Goal: Information Seeking & Learning: Check status

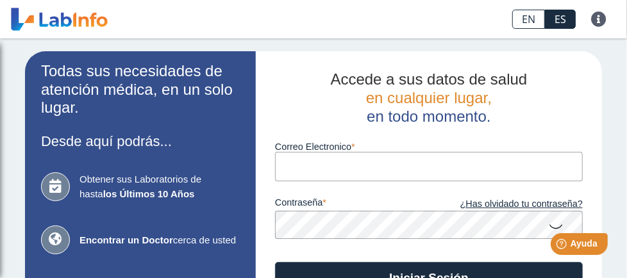
click at [326, 169] on input "Correo Electronico" at bounding box center [429, 166] width 308 height 29
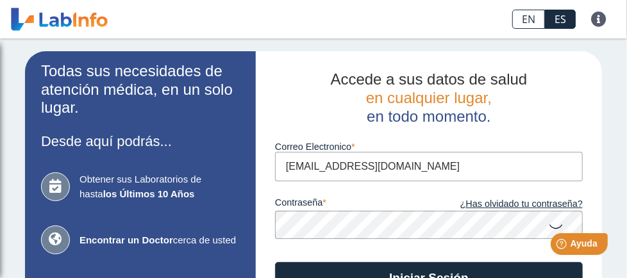
type input "[EMAIL_ADDRESS][DOMAIN_NAME]"
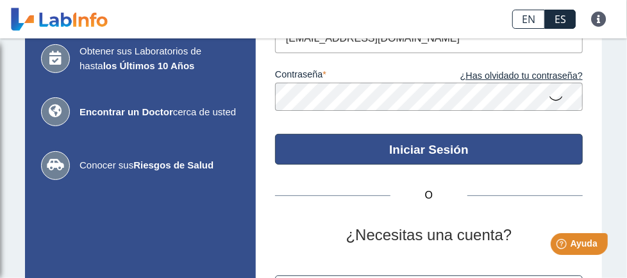
click at [446, 161] on button "Iniciar Sesión" at bounding box center [429, 149] width 308 height 31
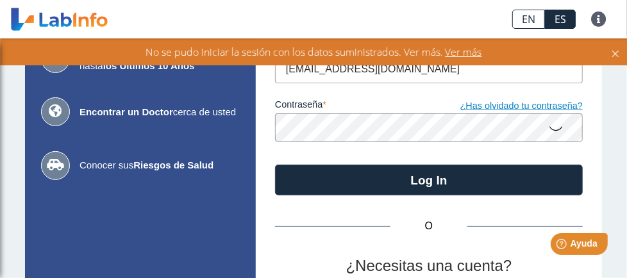
click at [527, 108] on link "¿Has olvidado tu contraseña?" at bounding box center [506, 106] width 154 height 14
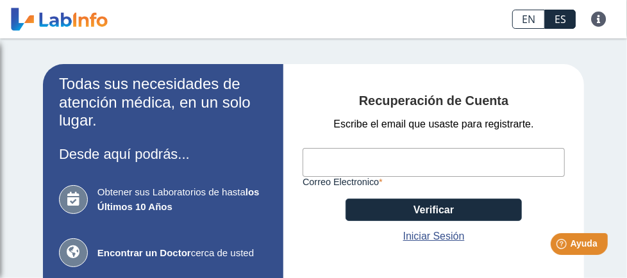
click at [418, 156] on input "Correo Electronico" at bounding box center [433, 162] width 262 height 29
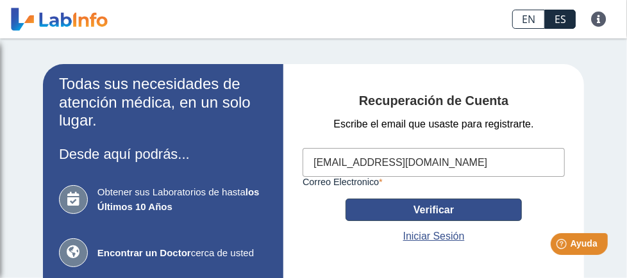
type input "[EMAIL_ADDRESS][DOMAIN_NAME]"
click at [409, 213] on button "Verificar" at bounding box center [433, 210] width 176 height 22
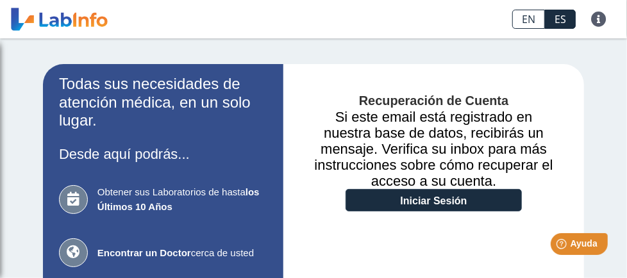
click at [529, 236] on html "Help Ayuda" at bounding box center [562, 240] width 100 height 27
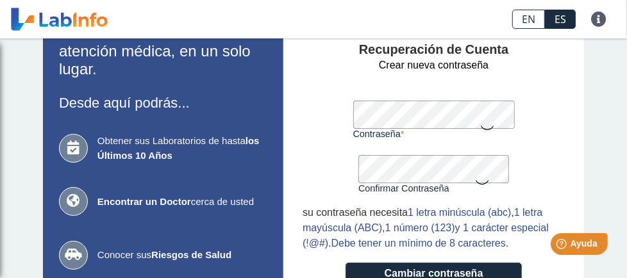
scroll to position [64, 0]
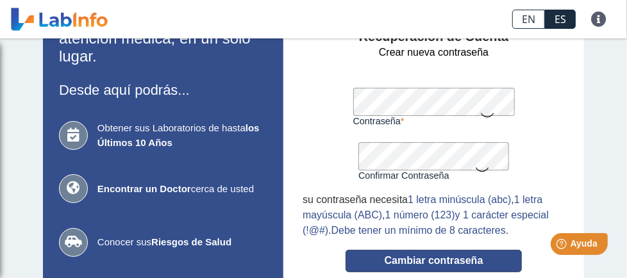
click at [405, 261] on button "Cambiar contraseña" at bounding box center [433, 261] width 176 height 22
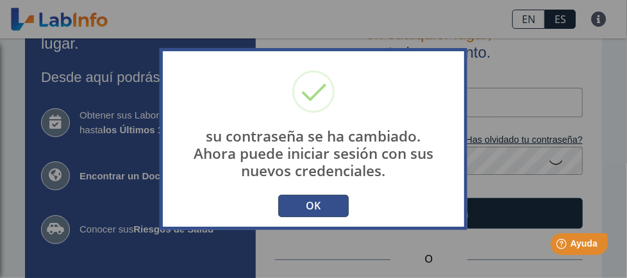
click at [323, 209] on button "OK" at bounding box center [313, 206] width 70 height 22
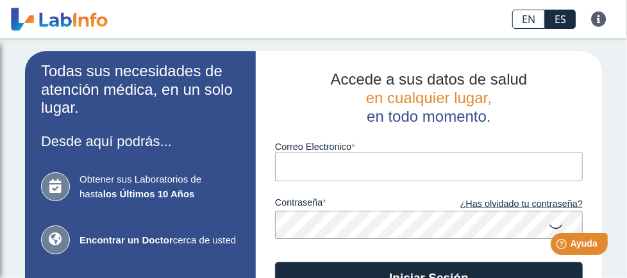
click at [303, 176] on input "Correo Electronico" at bounding box center [429, 166] width 308 height 29
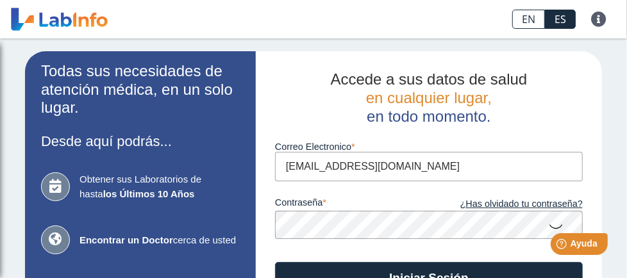
type input "[EMAIL_ADDRESS][DOMAIN_NAME]"
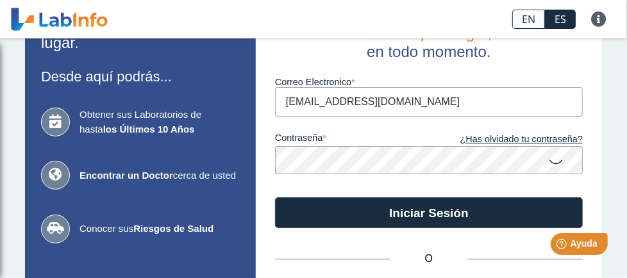
scroll to position [128, 0]
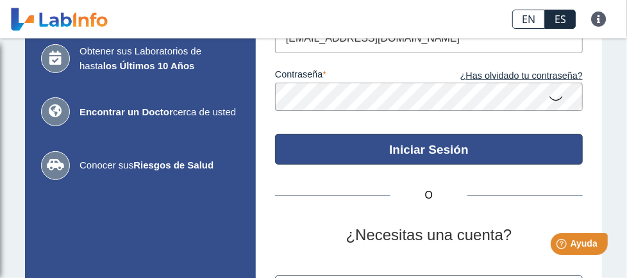
click at [375, 155] on button "Iniciar Sesión" at bounding box center [429, 149] width 308 height 31
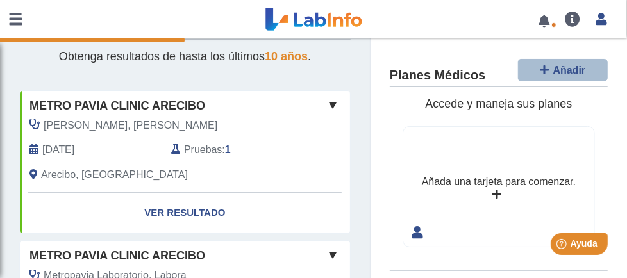
scroll to position [64, 0]
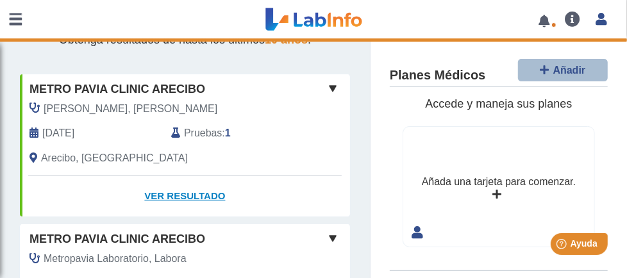
click at [164, 176] on link "Ver Resultado" at bounding box center [185, 196] width 330 height 40
click at [192, 176] on link "Ver Resultado" at bounding box center [185, 196] width 330 height 40
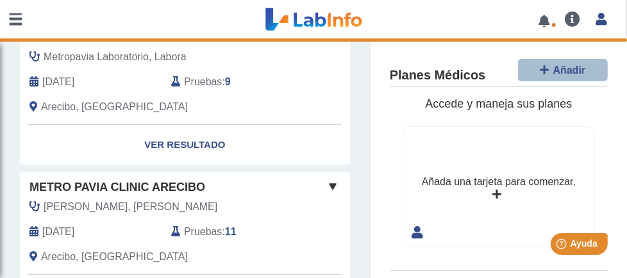
scroll to position [192, 0]
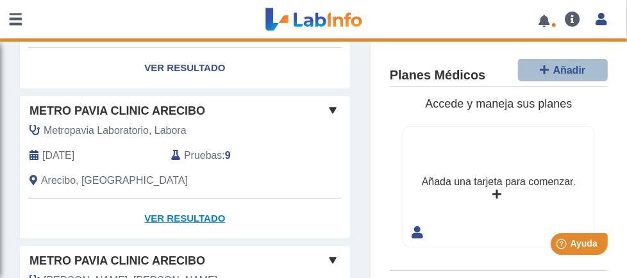
click at [181, 199] on link "Ver Resultado" at bounding box center [185, 219] width 330 height 40
click at [140, 103] on span "Metro Pavia Clinic Arecibo" at bounding box center [117, 111] width 176 height 17
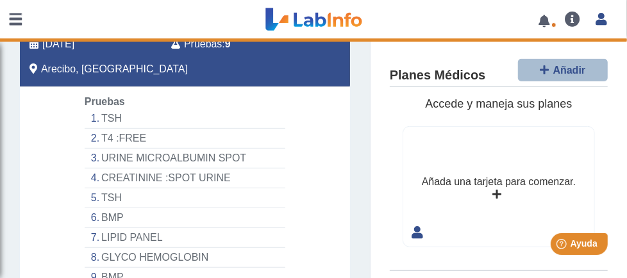
scroll to position [320, 0]
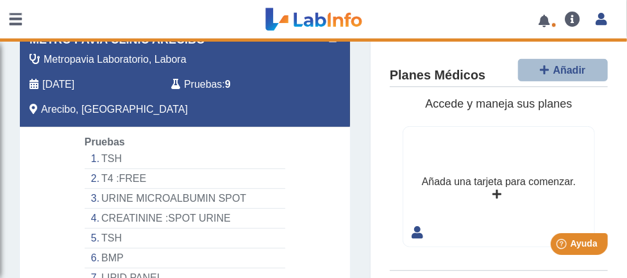
scroll to position [256, 0]
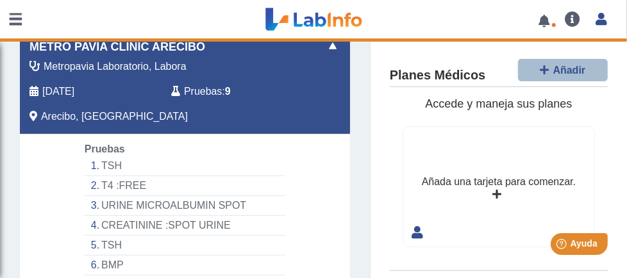
click at [106, 156] on li "TSH" at bounding box center [185, 166] width 201 height 20
click at [114, 156] on li "TSH" at bounding box center [185, 166] width 201 height 20
click at [184, 84] on span "Pruebas" at bounding box center [203, 91] width 38 height 15
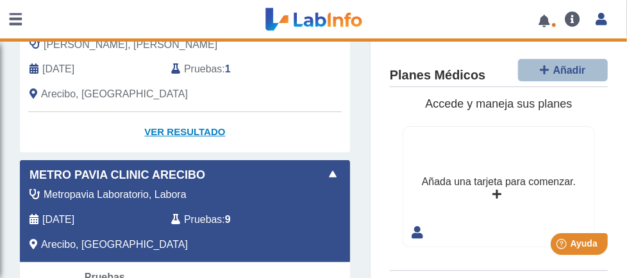
click at [170, 112] on link "Ver Resultado" at bounding box center [185, 132] width 330 height 40
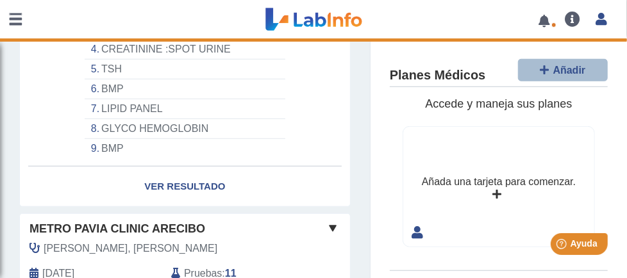
scroll to position [448, 0]
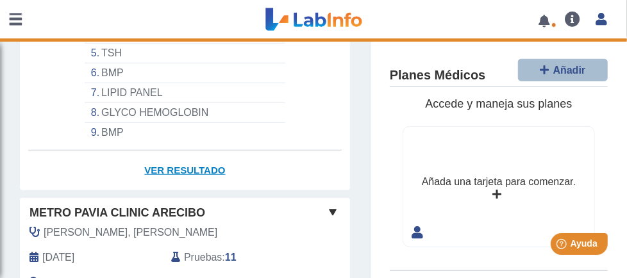
click at [185, 151] on link "Ver Resultado" at bounding box center [185, 171] width 330 height 40
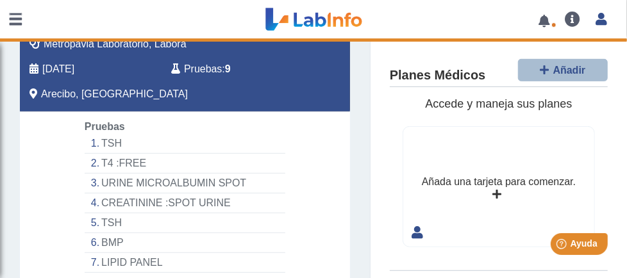
scroll to position [256, 0]
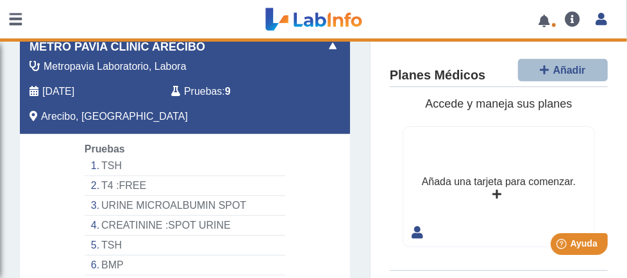
click at [0, 0] on link at bounding box center [0, 0] width 0 height 0
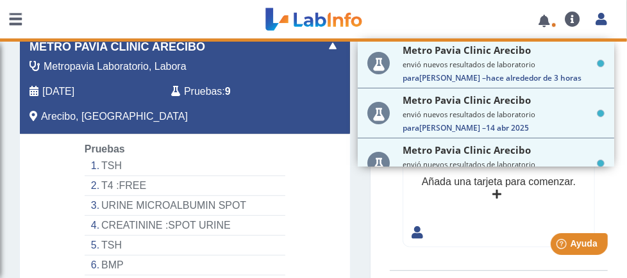
click at [0, 0] on small "envió nuevos resultados de laboratorio" at bounding box center [0, 0] width 0 height 0
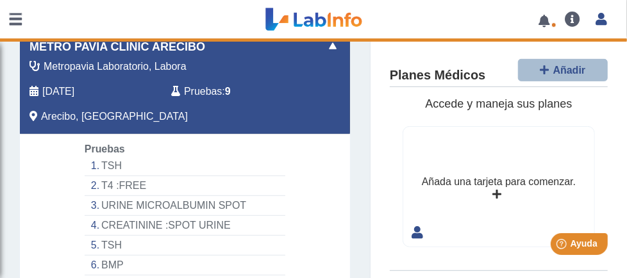
click at [0, 0] on icon at bounding box center [0, 0] width 0 height 0
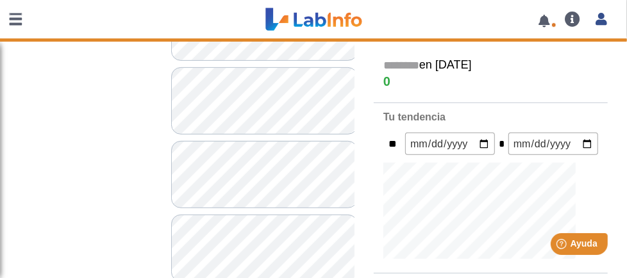
click at [0, 0] on link at bounding box center [0, 0] width 0 height 0
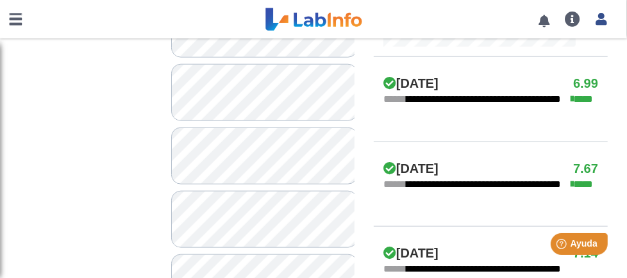
scroll to position [544, 0]
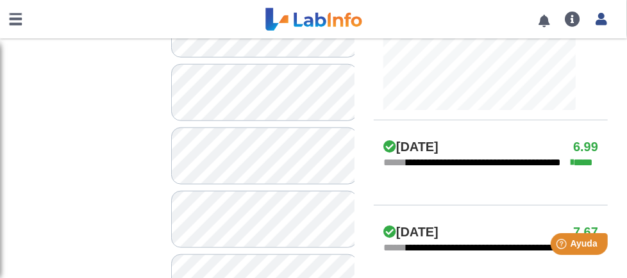
click at [414, 147] on h4 "[DATE]" at bounding box center [410, 147] width 55 height 15
click at [571, 161] on icon at bounding box center [572, 163] width 3 height 10
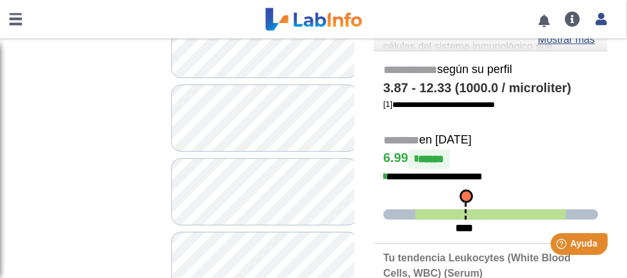
scroll to position [223, 0]
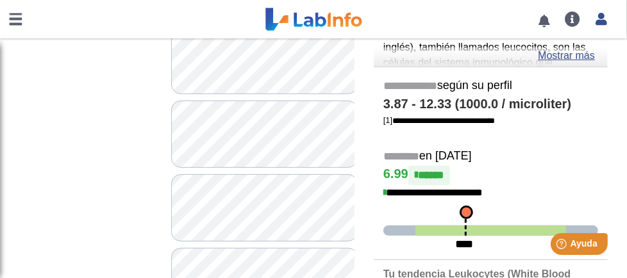
click at [386, 192] on icon at bounding box center [384, 193] width 3 height 10
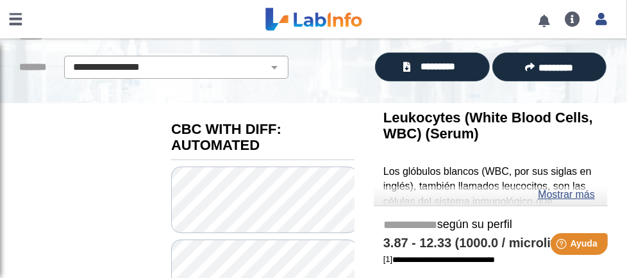
scroll to position [31, 0]
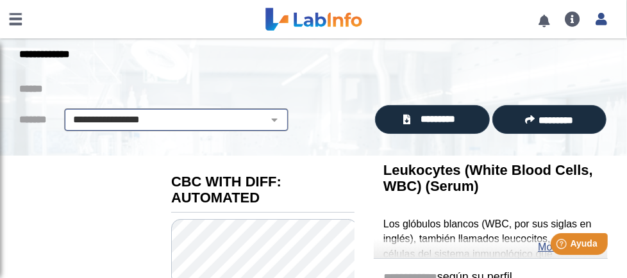
click at [258, 117] on select "**********" at bounding box center [176, 119] width 217 height 15
select select "**********"
click at [68, 113] on select "**********" at bounding box center [176, 119] width 217 height 15
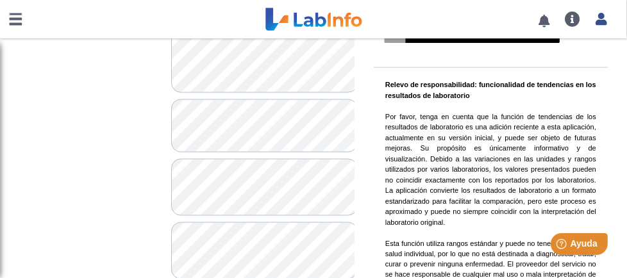
scroll to position [864, 0]
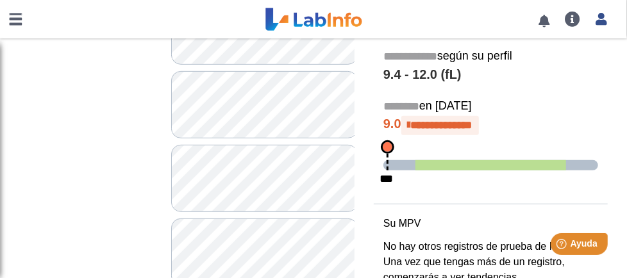
scroll to position [223, 0]
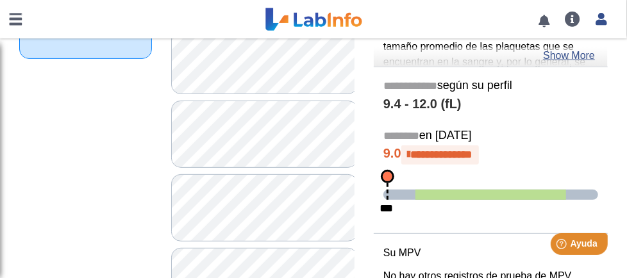
click at [411, 153] on icon at bounding box center [408, 155] width 3 height 11
click at [573, 240] on span "Ayuda" at bounding box center [583, 243] width 28 height 11
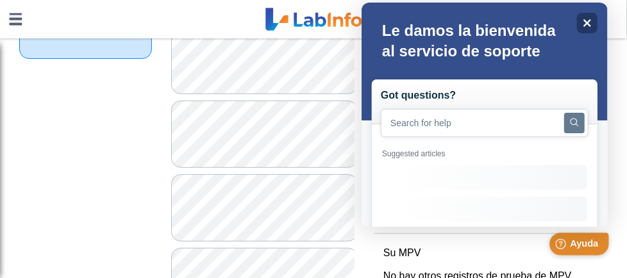
scroll to position [0, 0]
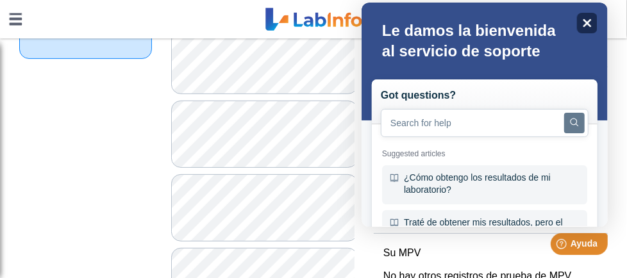
click at [585, 25] on icon "Close" at bounding box center [586, 23] width 10 height 10
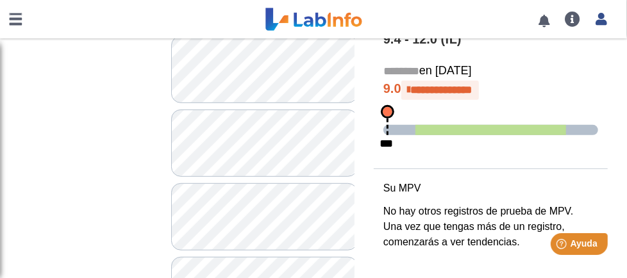
scroll to position [223, 0]
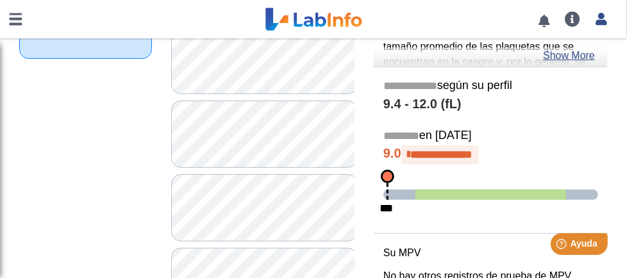
click at [382, 176] on div "***" at bounding box center [387, 177] width 10 height 10
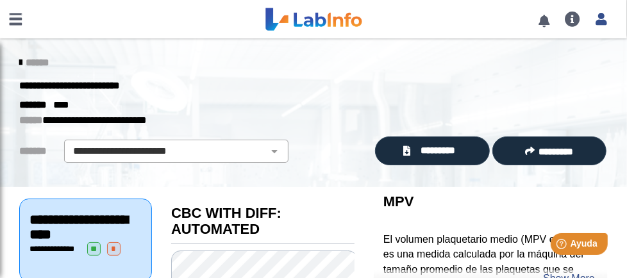
scroll to position [0, 0]
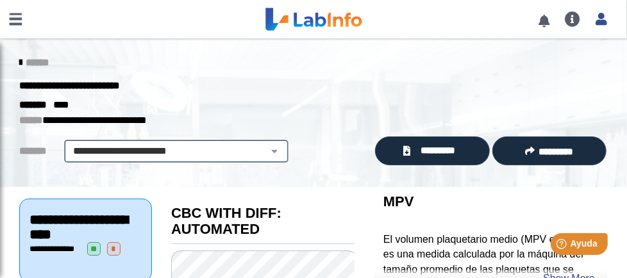
click at [260, 149] on select "**********" at bounding box center [176, 151] width 217 height 15
select select
click at [68, 145] on select "**********" at bounding box center [176, 151] width 217 height 15
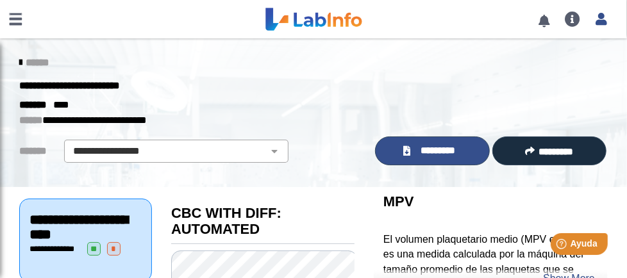
click at [437, 153] on span "*********" at bounding box center [437, 151] width 47 height 15
